Goal: Information Seeking & Learning: Learn about a topic

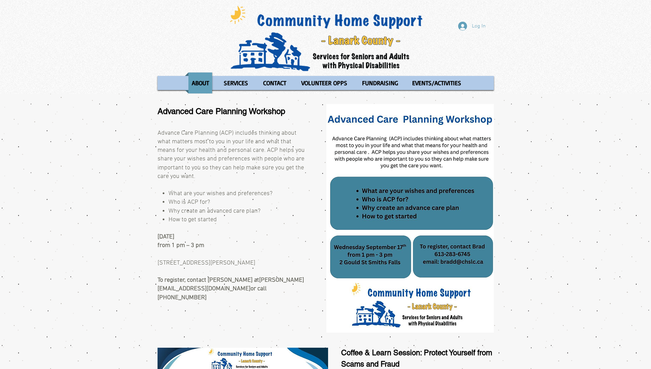
click at [550, 254] on div "main content" at bounding box center [325, 215] width 651 height 242
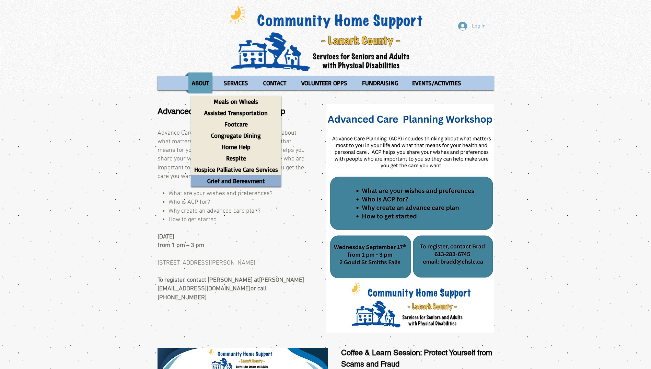
click at [248, 181] on p "Grief and Bereavment" at bounding box center [236, 180] width 64 height 11
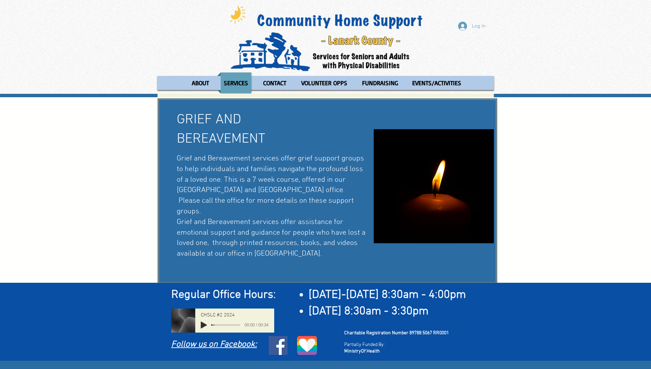
click at [607, 207] on div "main content" at bounding box center [325, 189] width 651 height 185
